Goal: Task Accomplishment & Management: Use online tool/utility

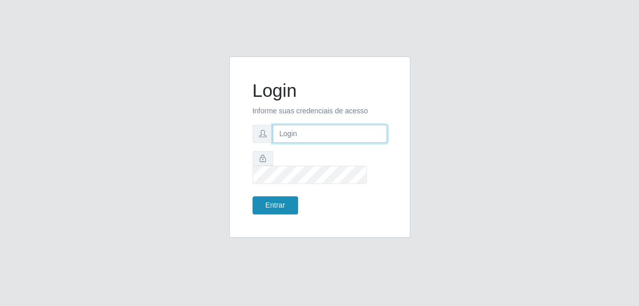
type input "gyovana@bemais"
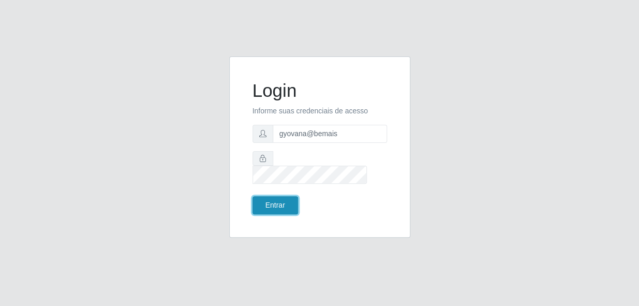
click at [284, 203] on button "Entrar" at bounding box center [276, 205] width 46 height 18
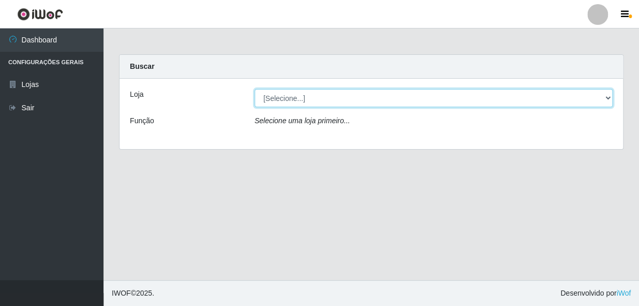
click at [327, 105] on select "[Selecione...] [PERSON_NAME]" at bounding box center [434, 98] width 358 height 18
select select "230"
click at [255, 89] on select "[Selecione...] [PERSON_NAME]" at bounding box center [434, 98] width 358 height 18
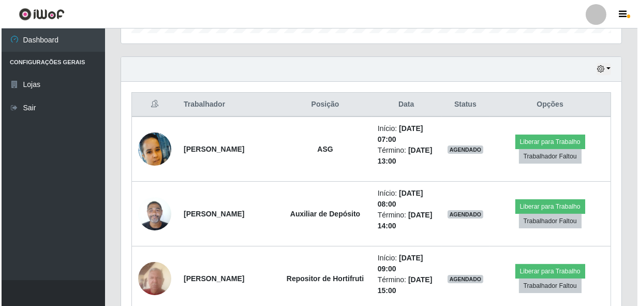
scroll to position [329, 0]
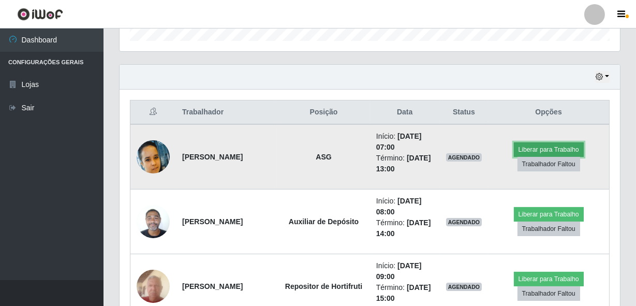
click at [546, 147] on button "Liberar para Trabalho" at bounding box center [549, 149] width 70 height 14
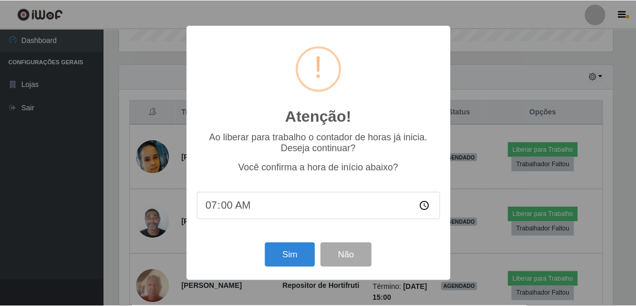
scroll to position [215, 496]
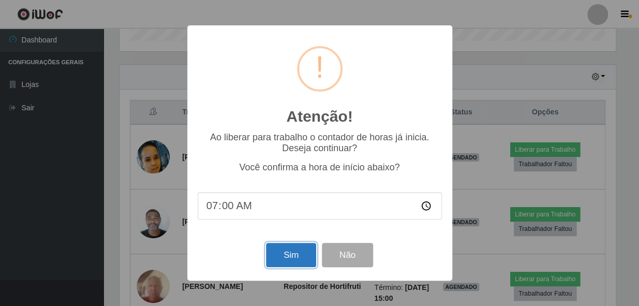
click at [299, 249] on button "Sim" at bounding box center [291, 255] width 50 height 24
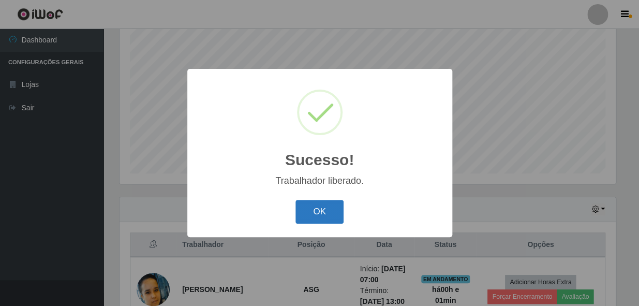
click at [326, 203] on button "OK" at bounding box center [320, 212] width 48 height 24
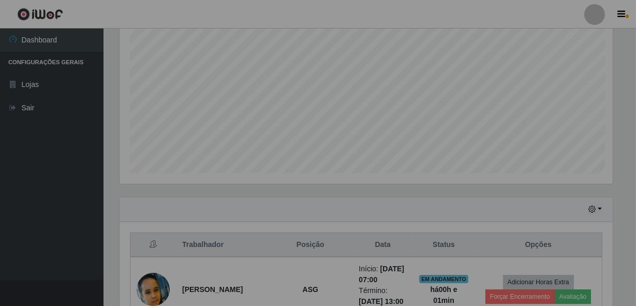
scroll to position [215, 501]
